Goal: Task Accomplishment & Management: Use online tool/utility

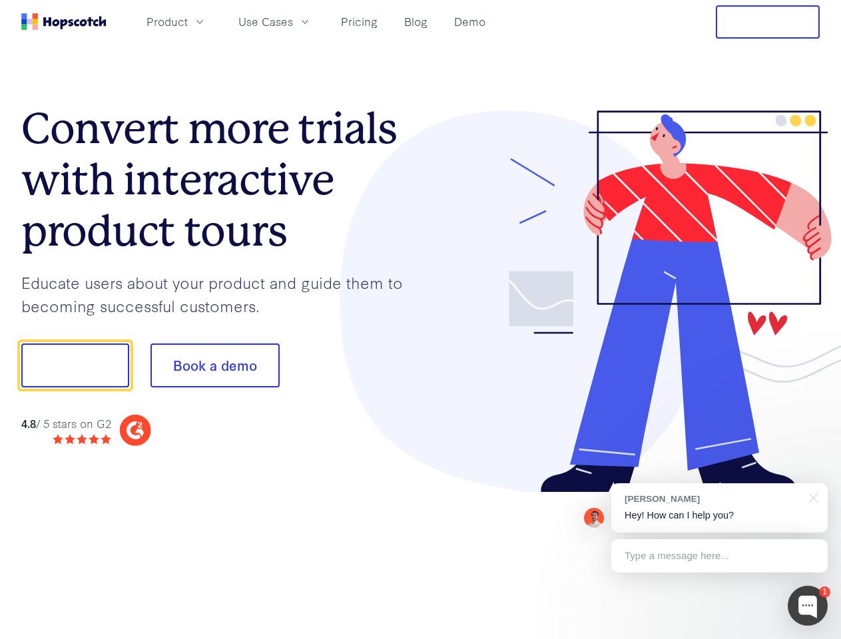
click at [421, 320] on div at bounding box center [621, 302] width 400 height 383
click at [188, 21] on span "Product" at bounding box center [167, 21] width 41 height 17
click at [293, 21] on span "Use Cases" at bounding box center [265, 21] width 55 height 17
click at [768, 22] on button "Free Trial" at bounding box center [768, 21] width 104 height 33
click at [75, 366] on button "Show me!" at bounding box center [75, 366] width 108 height 44
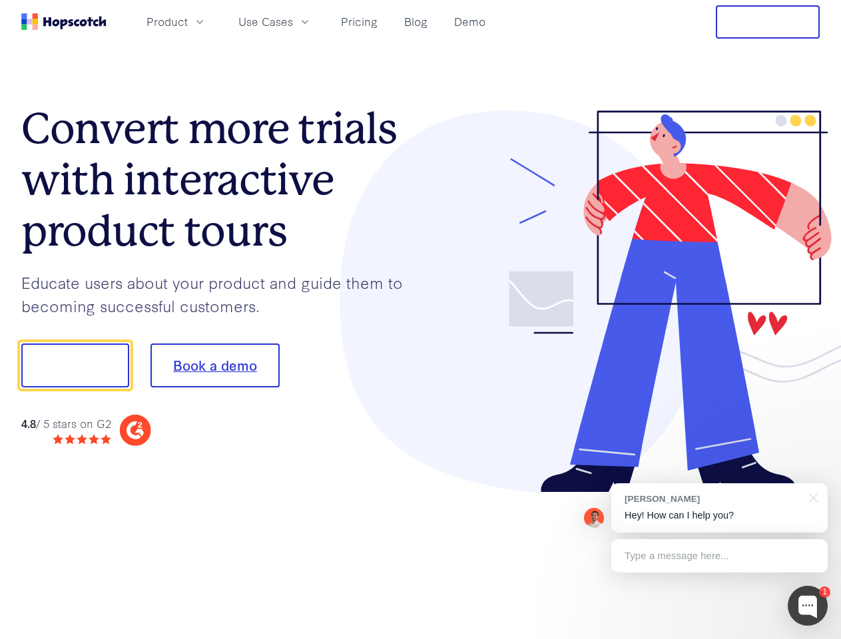
click at [214, 366] on button "Book a demo" at bounding box center [215, 366] width 129 height 44
click at [808, 606] on div at bounding box center [808, 606] width 40 height 40
click at [719, 508] on div "[PERSON_NAME] Hey! How can I help you?" at bounding box center [719, 507] width 216 height 49
click at [811, 639] on div "1 [PERSON_NAME] Hey! How can I help you? Type a message here... Free live chat …" at bounding box center [420, 639] width 841 height 0
click at [719, 556] on div at bounding box center [703, 453] width 250 height 266
